Goal: Navigation & Orientation: Find specific page/section

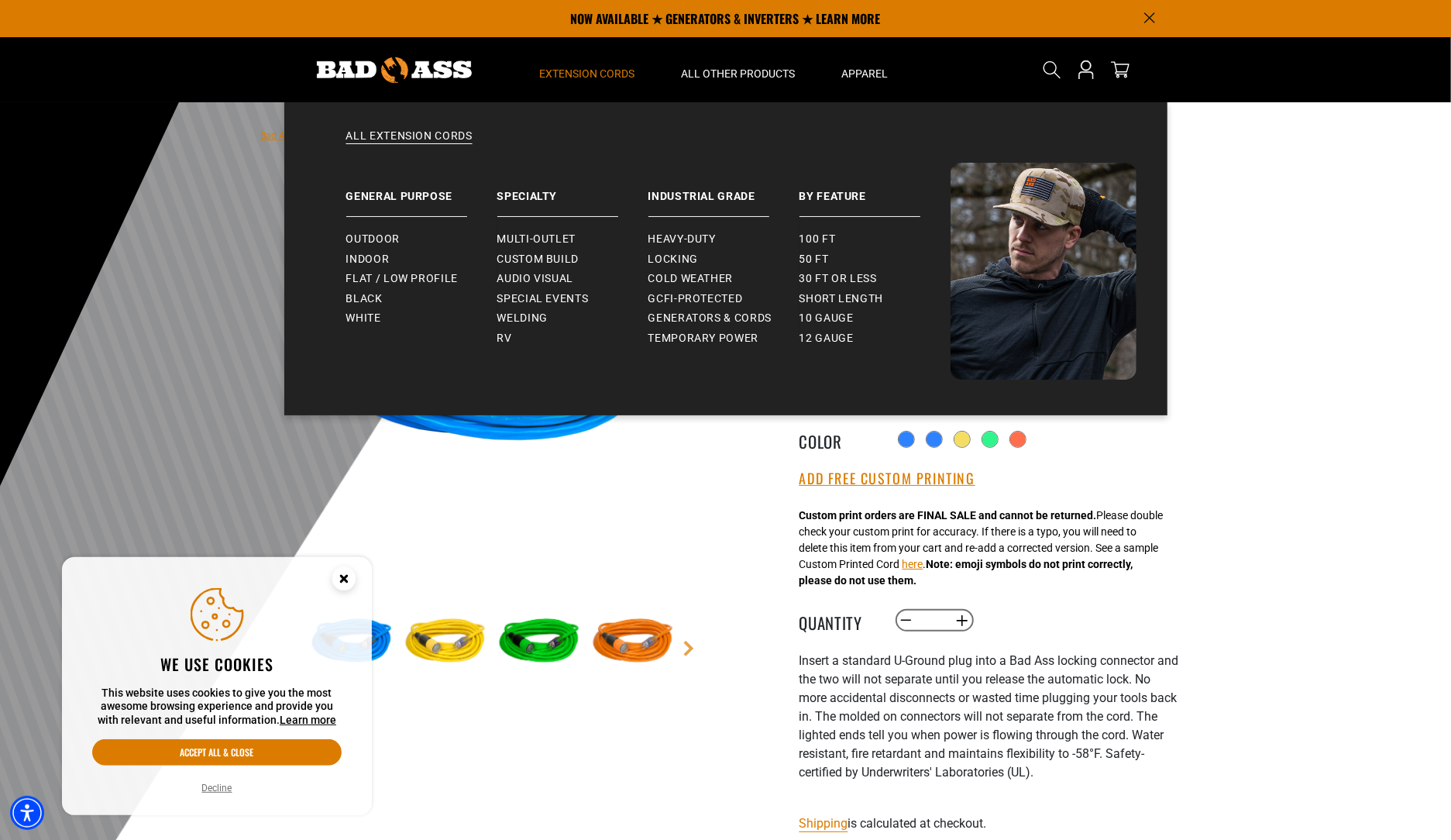
click at [585, 60] on summary "Extension Cords" at bounding box center [587, 70] width 141 height 65
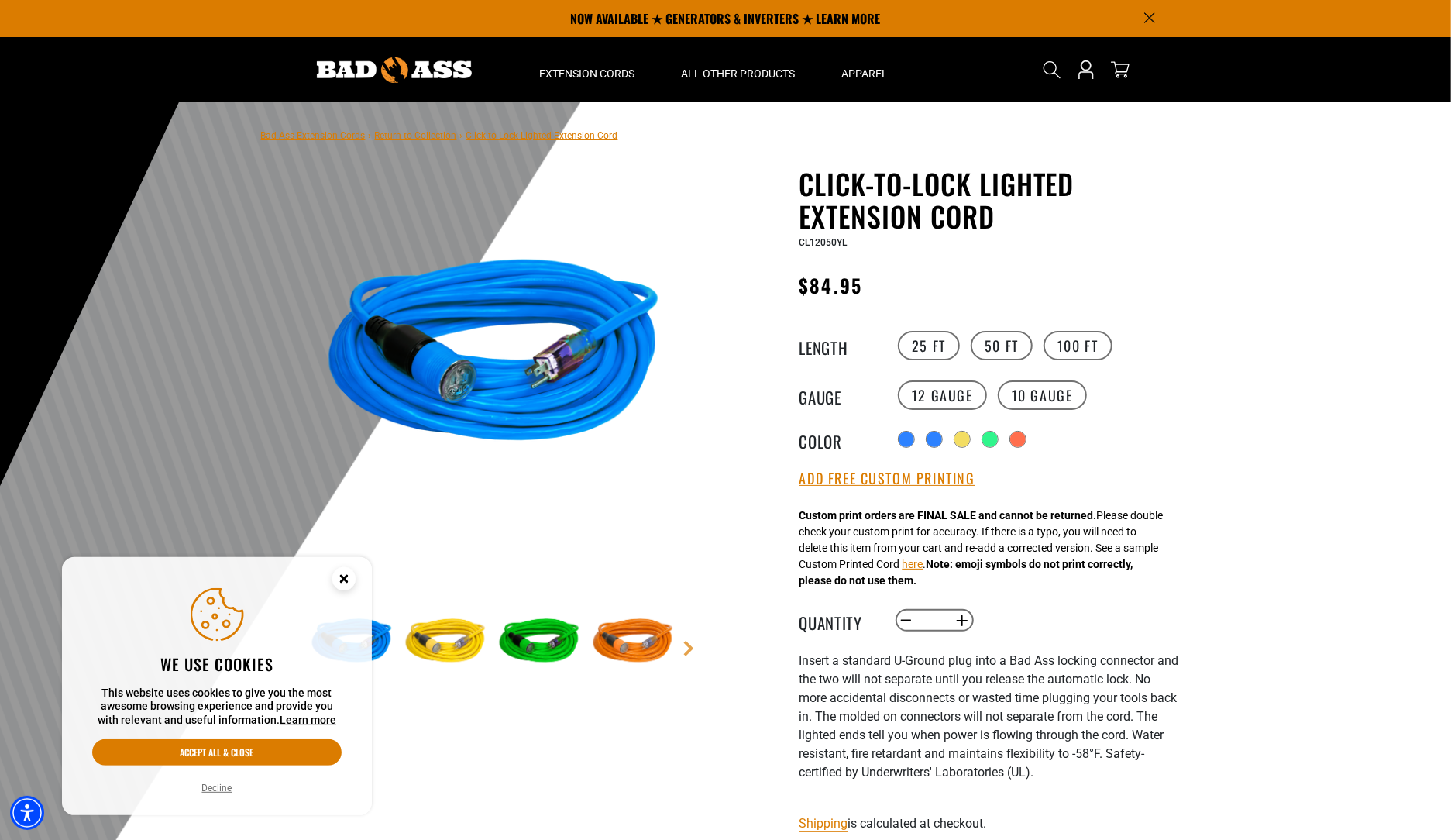
click at [428, 69] on img at bounding box center [394, 70] width 155 height 25
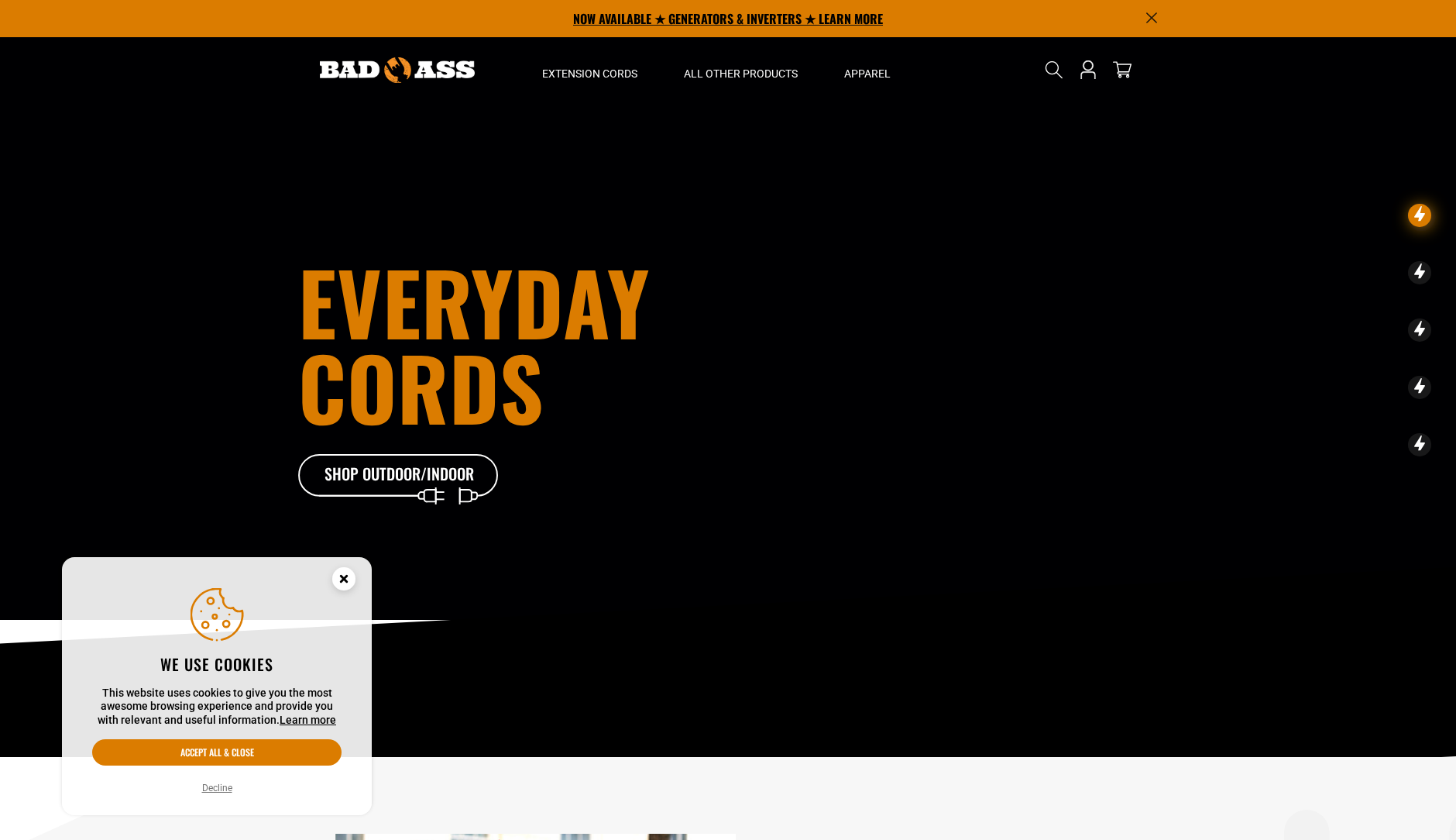
click at [1142, 13] on p "NOW AVAILABLE ★ GENERATORS & INVERTERS ★ LEARN MORE" at bounding box center [728, 18] width 860 height 37
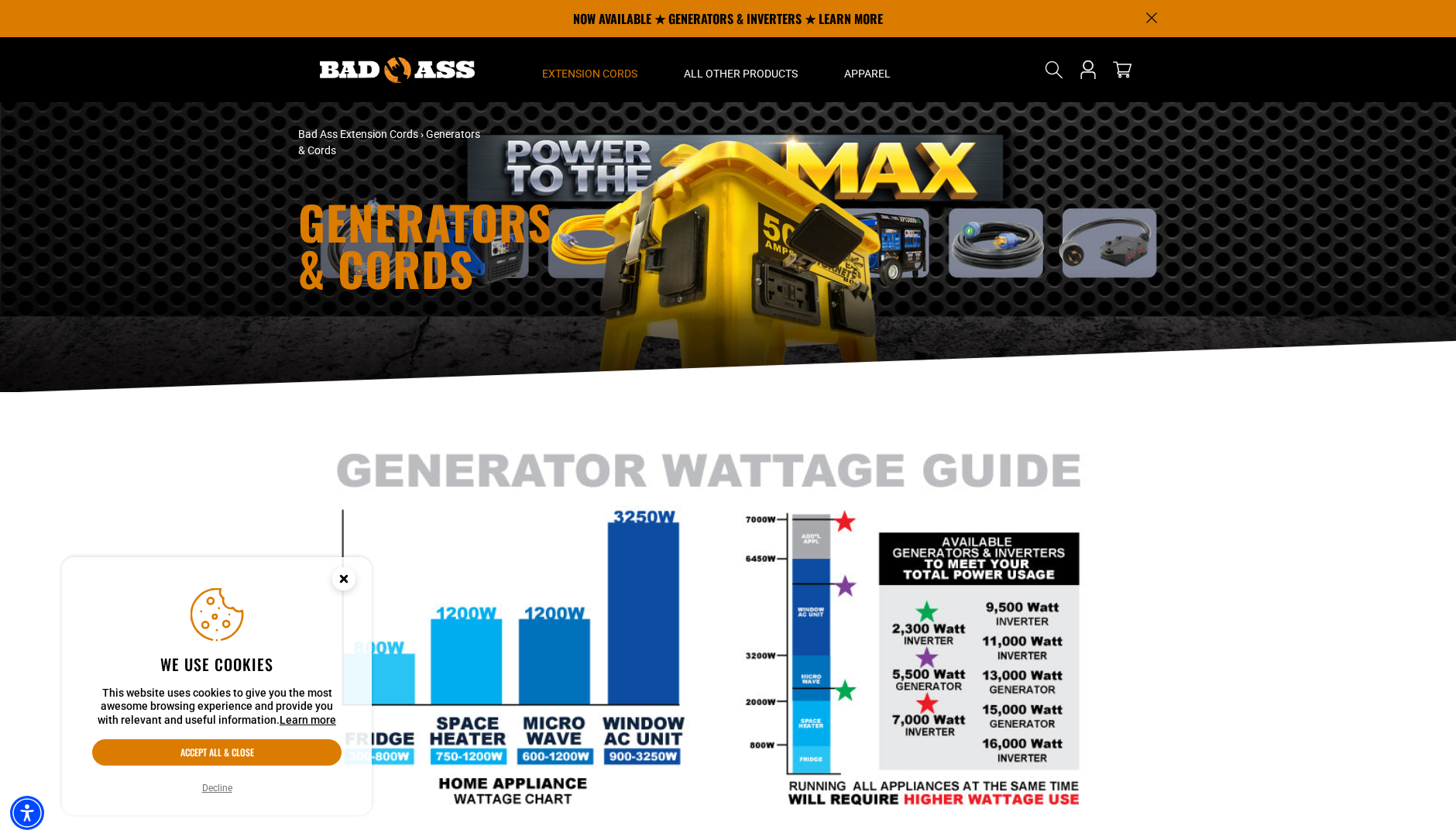
click at [1158, 14] on div "NOW AVAILABLE ★ GENERATORS & INVERTERS ★ LEARN MORE" at bounding box center [728, 18] width 883 height 37
click at [1151, 19] on icon "Announcement" at bounding box center [1151, 18] width 10 height 10
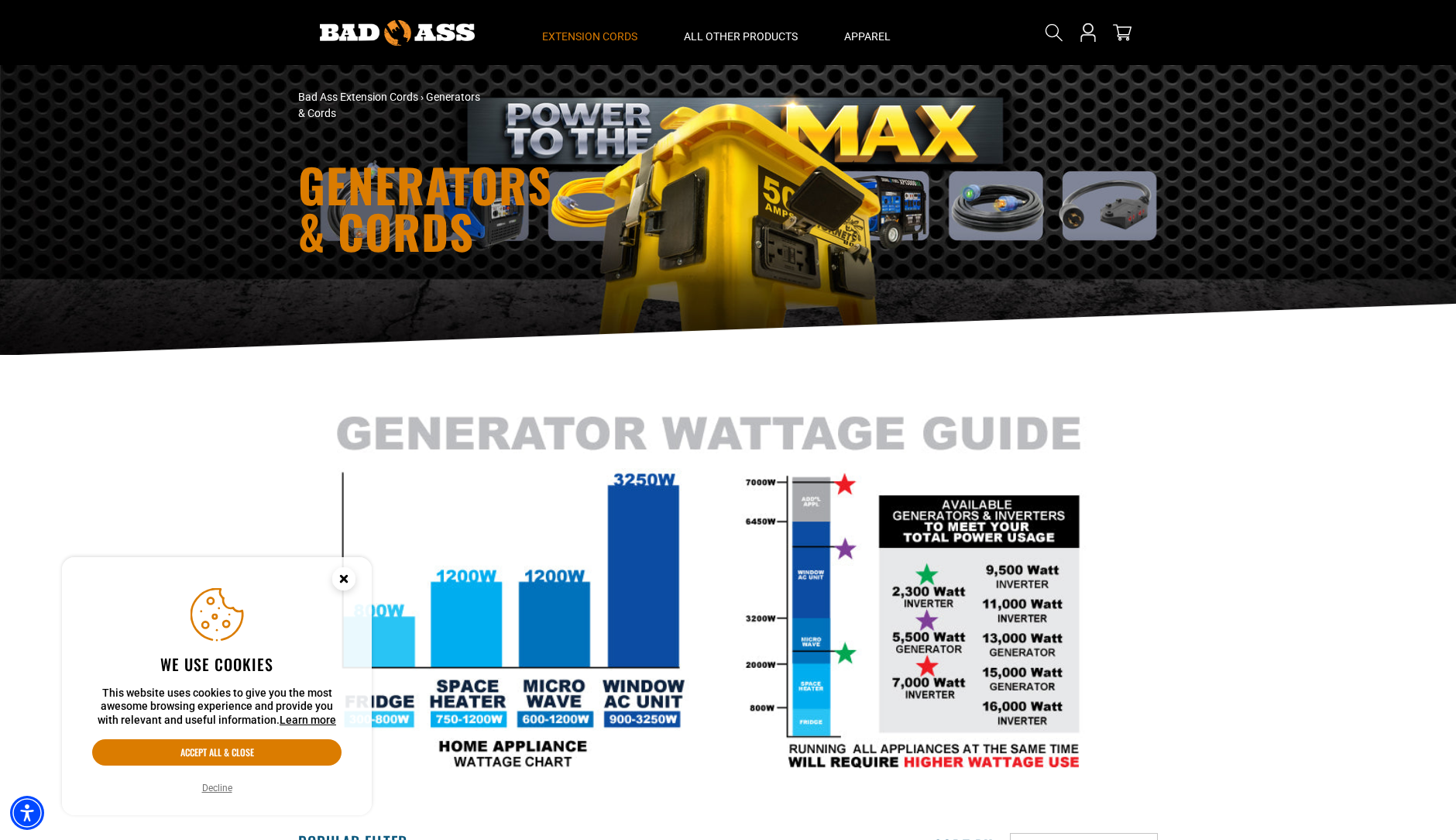
click at [404, 18] on div at bounding box center [397, 33] width 221 height 65
click at [397, 29] on img at bounding box center [397, 33] width 155 height 25
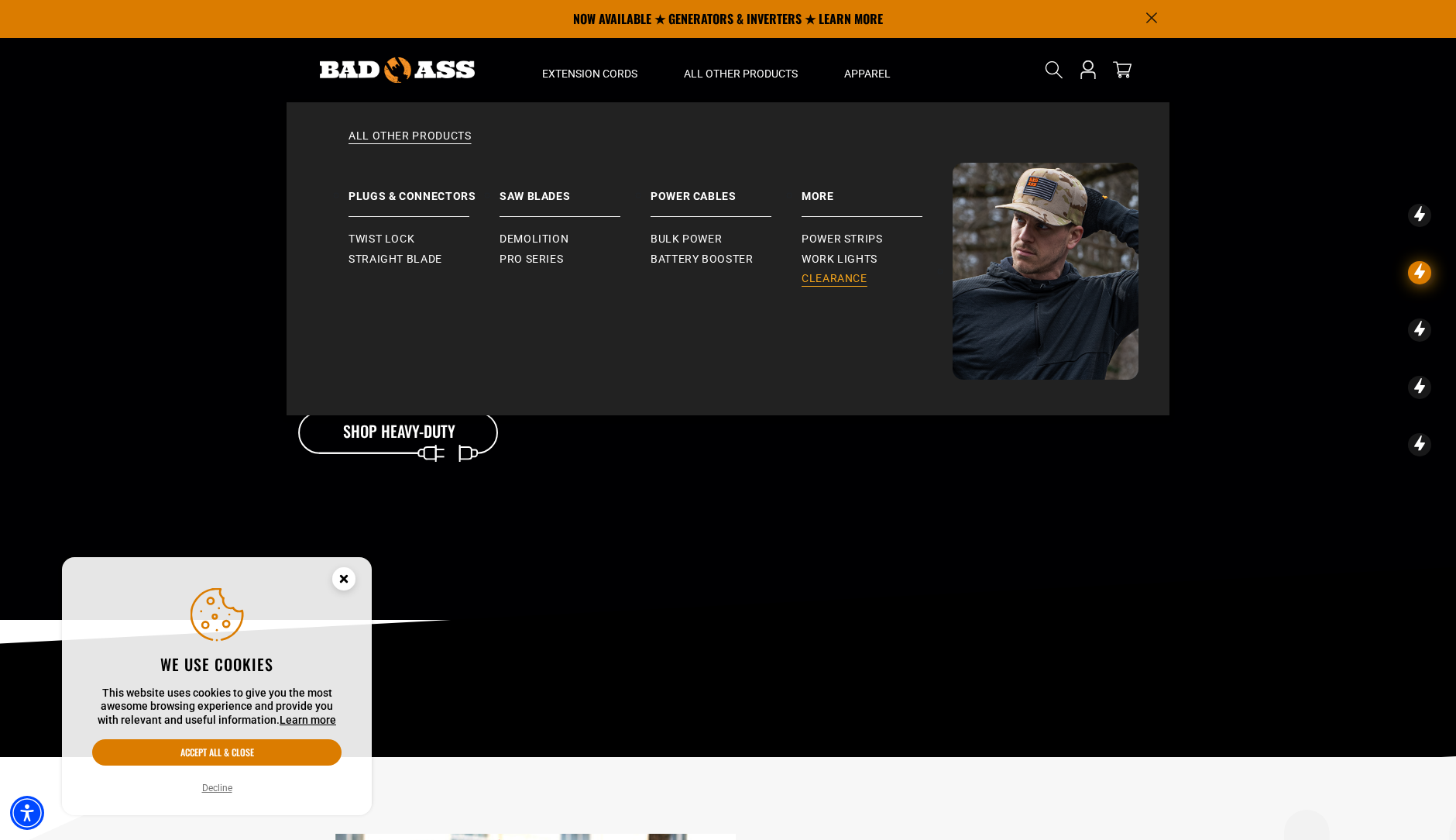
click at [835, 274] on span "Clearance" at bounding box center [834, 278] width 66 height 14
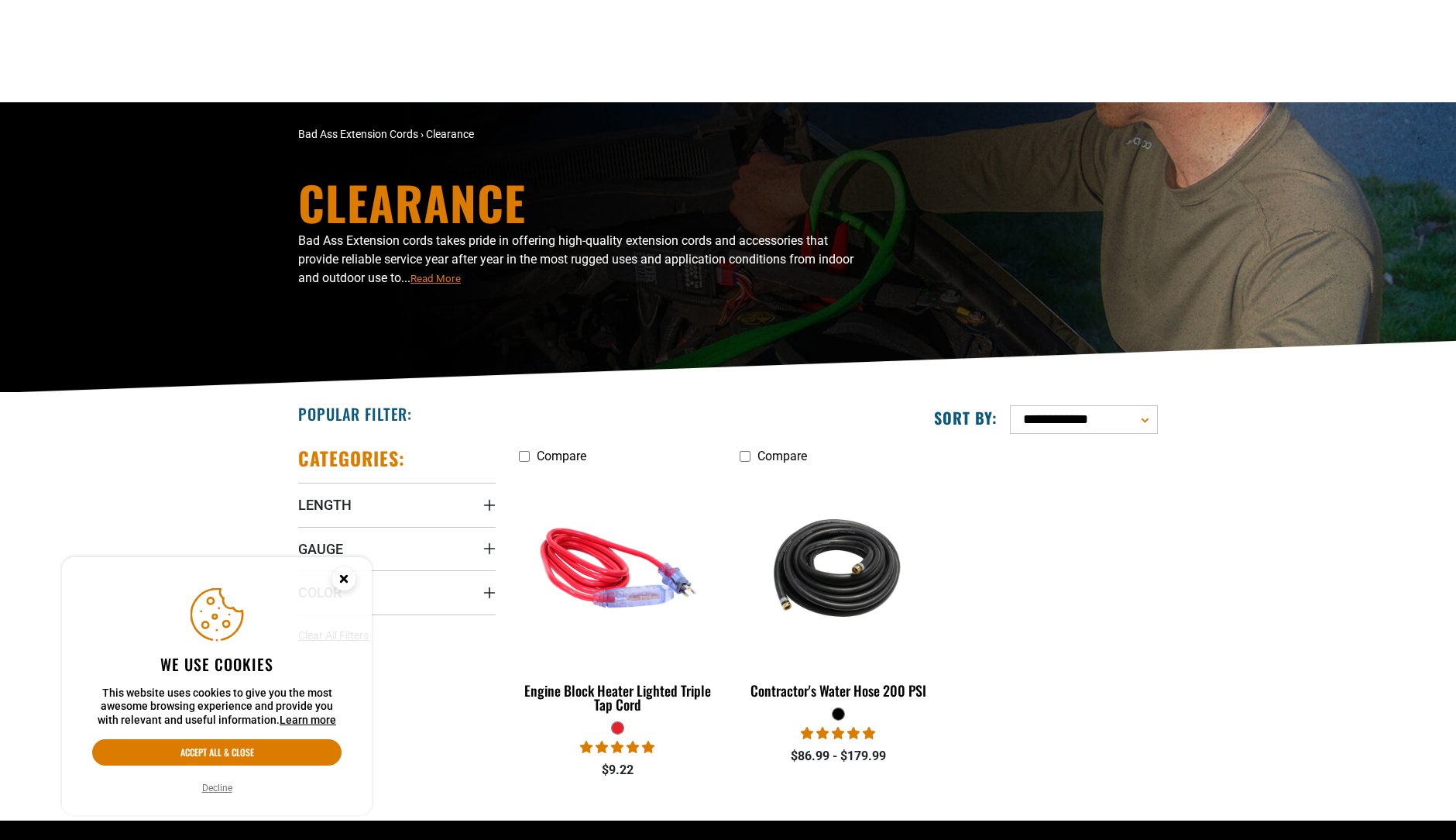
scroll to position [1, 0]
